Goal: Check status: Check status

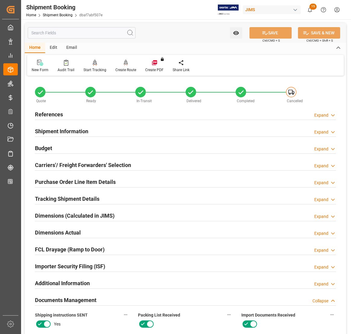
click at [37, 113] on h2 "References" at bounding box center [49, 114] width 28 height 8
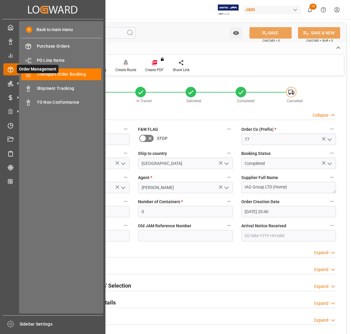
click at [41, 73] on span "Order Management" at bounding box center [38, 69] width 42 height 8
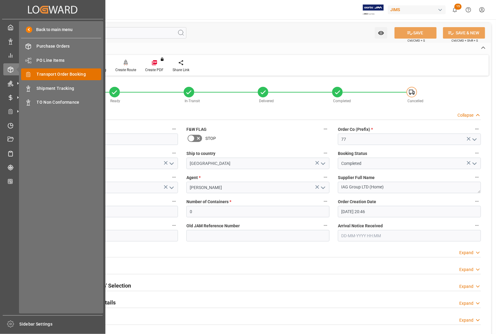
click at [40, 72] on span "Transport Order Booking" at bounding box center [69, 74] width 65 height 6
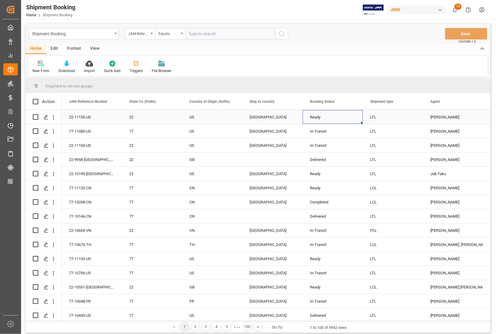
click at [351, 118] on div "Ready" at bounding box center [333, 117] width 46 height 14
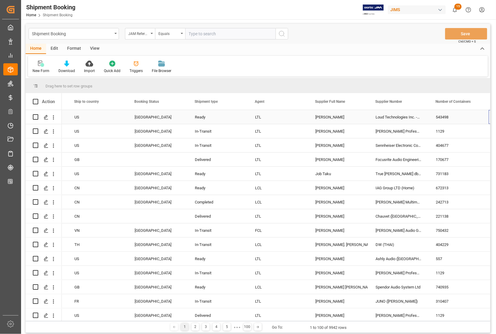
scroll to position [0, 175]
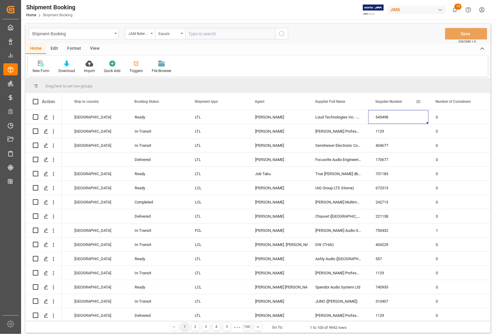
click at [351, 101] on span at bounding box center [418, 101] width 5 height 5
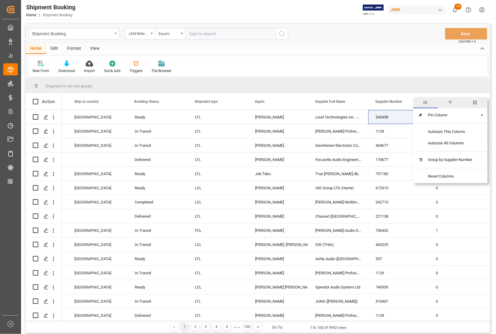
click at [351, 102] on span "filter" at bounding box center [450, 102] width 5 height 5
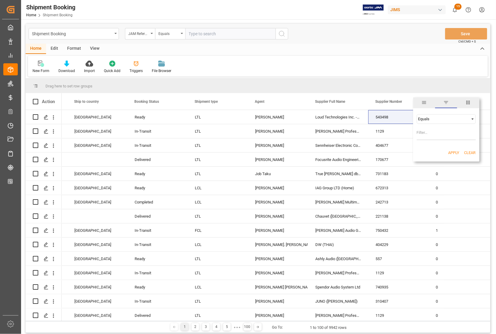
click at [351, 131] on input "Filter Value" at bounding box center [446, 134] width 59 height 12
type input "547078"
click at [351, 151] on button "Apply" at bounding box center [454, 153] width 11 height 6
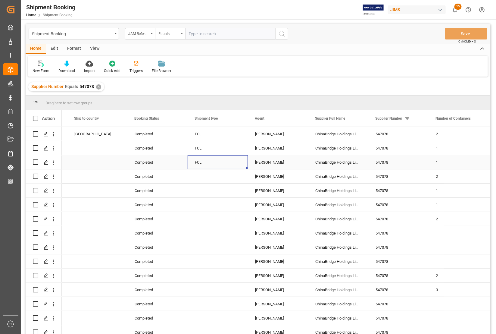
click at [206, 163] on div "FCL" at bounding box center [218, 163] width 46 height 14
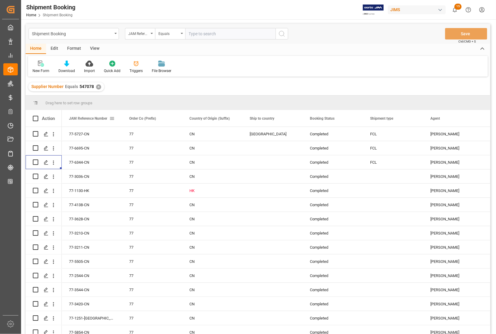
click at [91, 123] on div "JAM Reference Number" at bounding box center [89, 118] width 40 height 17
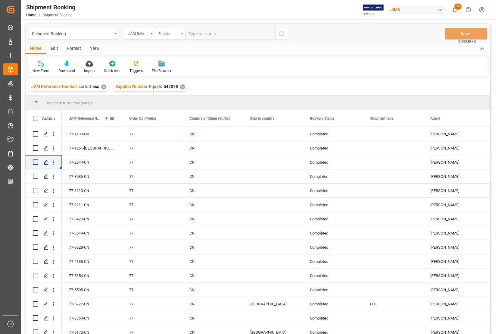
click at [92, 124] on div "JAM Reference Number 1" at bounding box center [89, 118] width 40 height 17
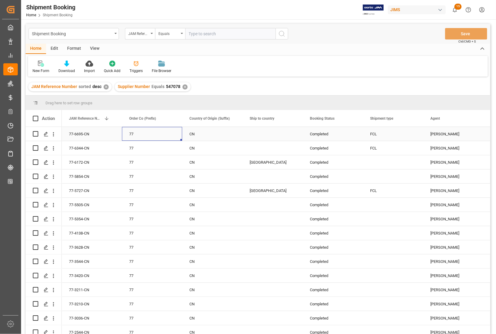
click at [156, 134] on div "77" at bounding box center [152, 134] width 46 height 14
click at [202, 35] on input "text" at bounding box center [230, 33] width 90 height 11
